Goal: Task Accomplishment & Management: Use online tool/utility

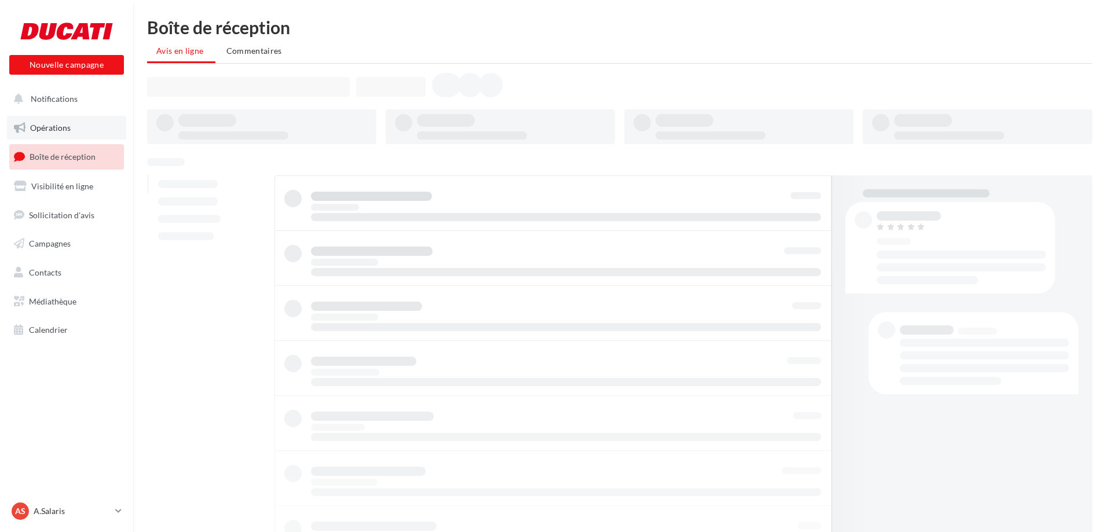
click at [50, 127] on span "Opérations" at bounding box center [50, 128] width 41 height 10
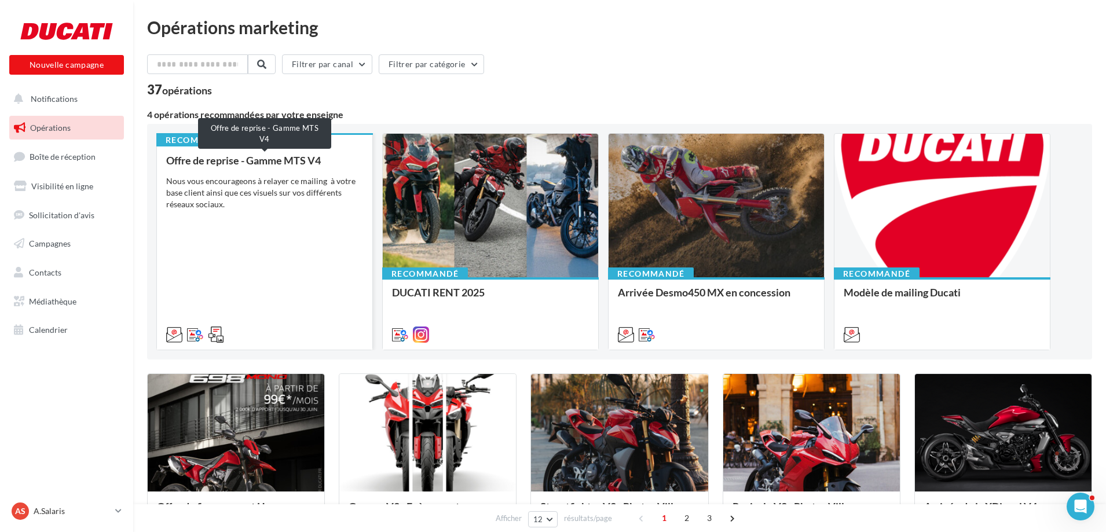
click at [239, 162] on div "Offre de reprise - Gamme MTS V4" at bounding box center [264, 161] width 197 height 12
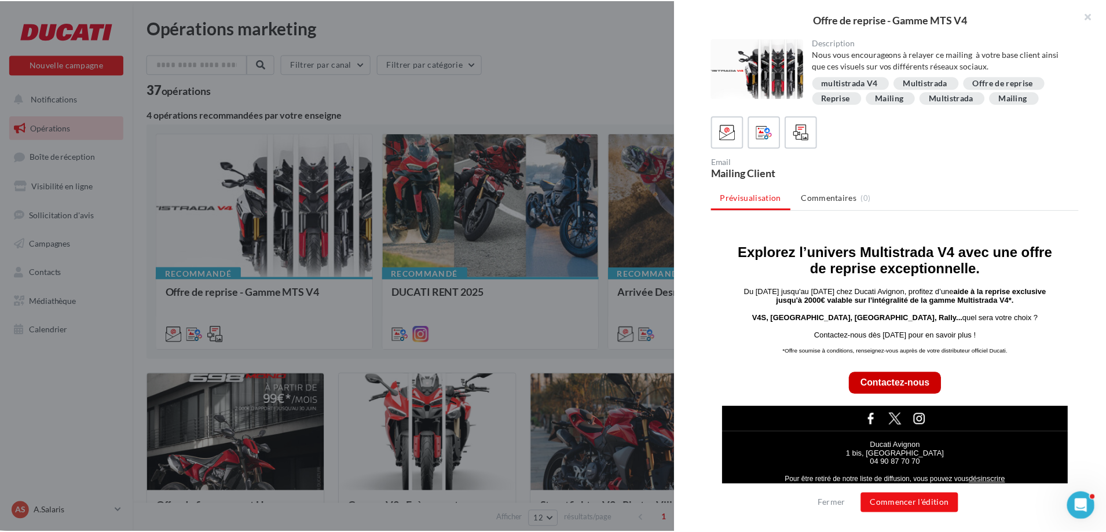
scroll to position [278, 0]
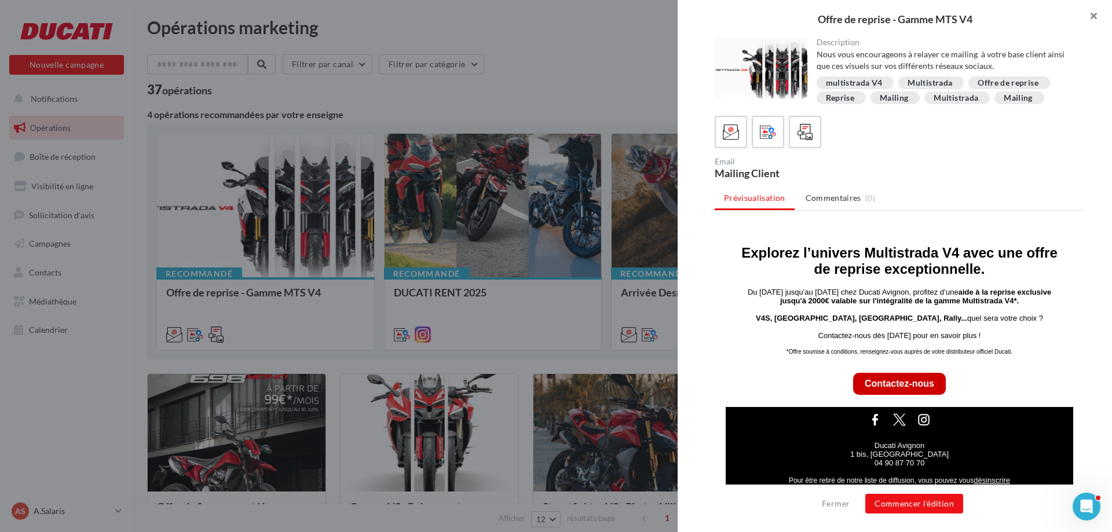
click at [1096, 12] on button "button" at bounding box center [1089, 17] width 46 height 35
